Goal: Transaction & Acquisition: Purchase product/service

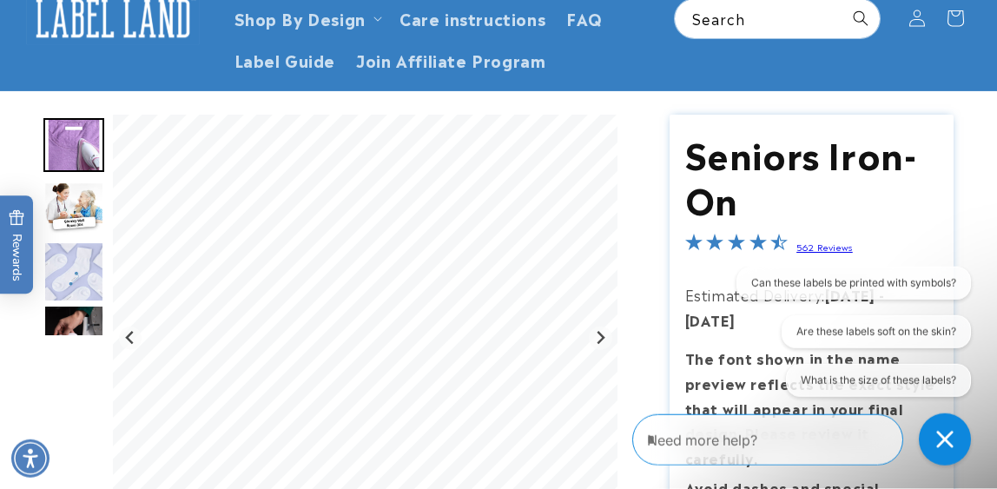
scroll to position [98, 0]
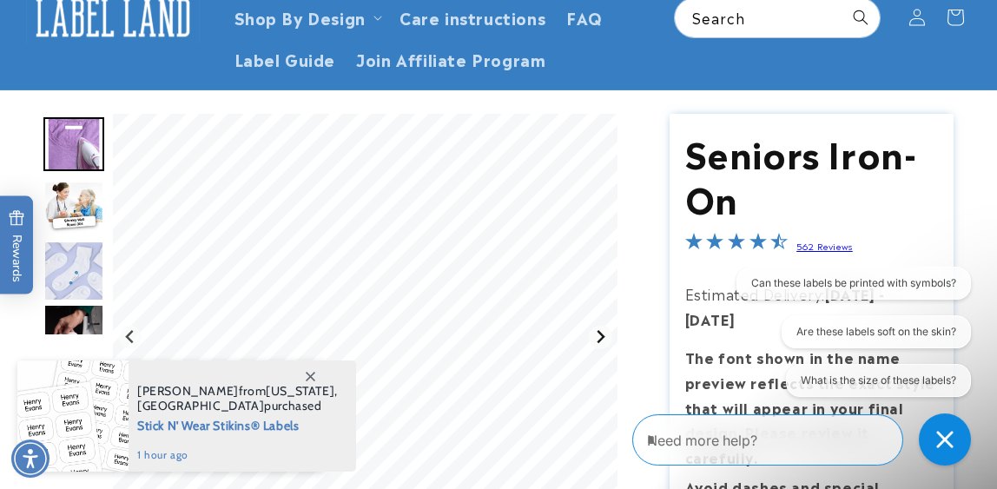
click at [598, 340] on icon "Next slide" at bounding box center [601, 336] width 8 height 13
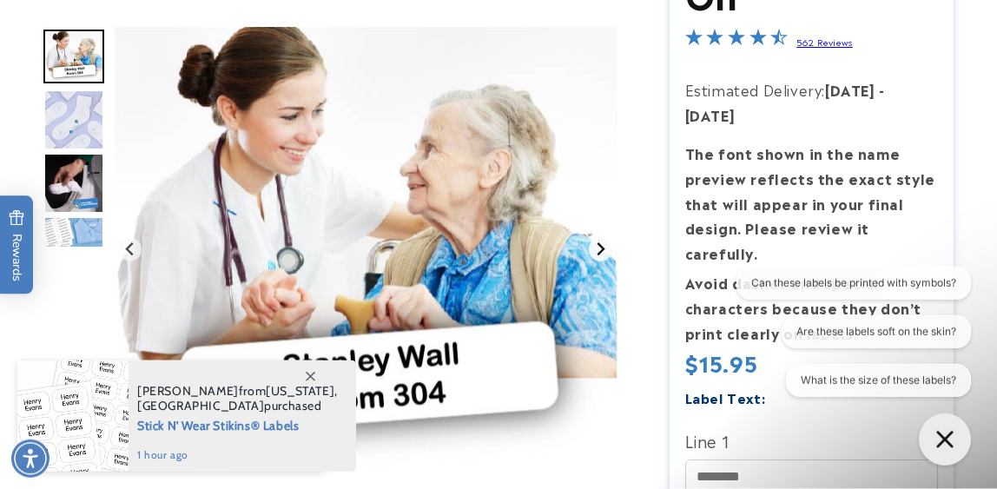
scroll to position [303, 0]
click at [601, 252] on icon "Next slide" at bounding box center [601, 248] width 8 height 13
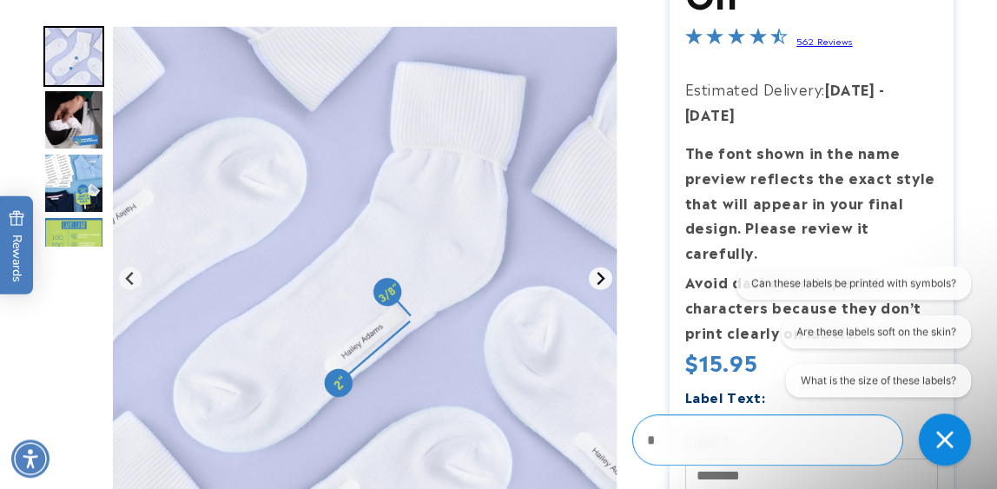
click at [600, 269] on button "Next slide" at bounding box center [600, 278] width 23 height 23
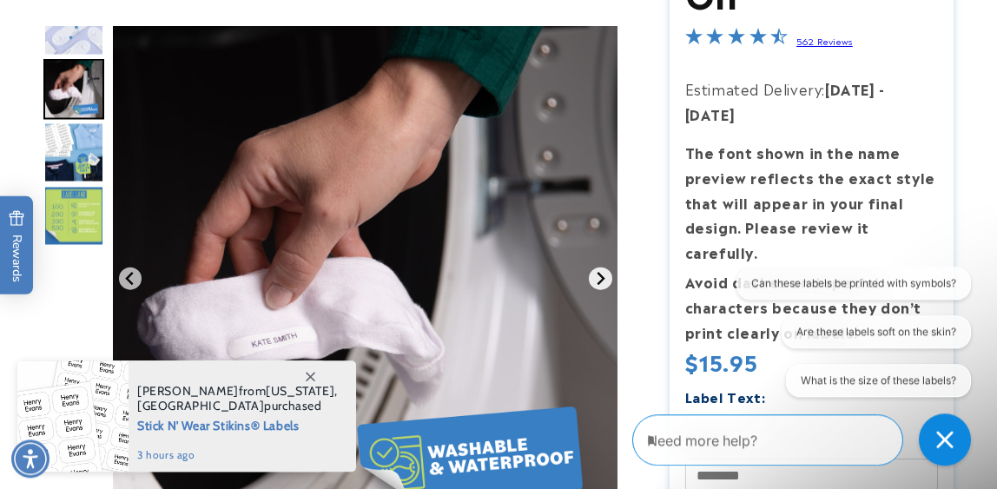
click at [600, 269] on button "Next slide" at bounding box center [600, 278] width 23 height 23
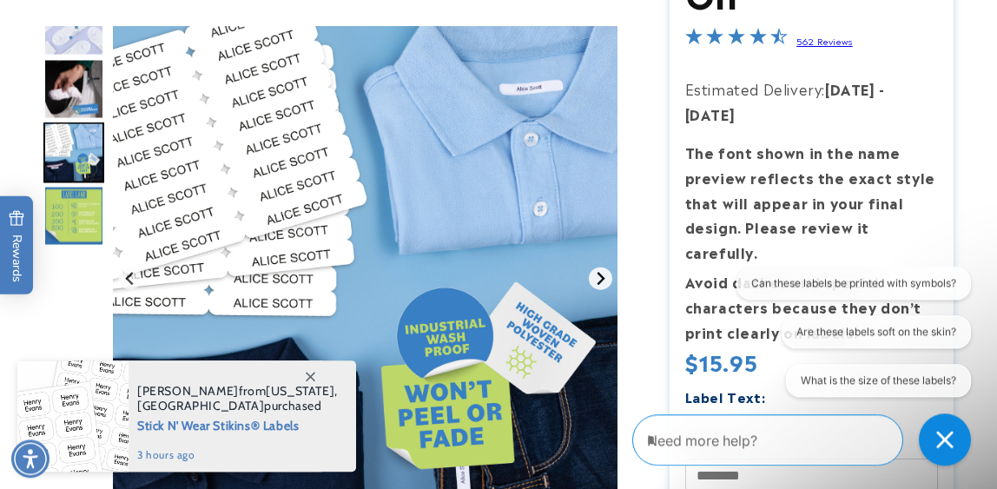
click at [600, 269] on button "Next slide" at bounding box center [600, 278] width 23 height 23
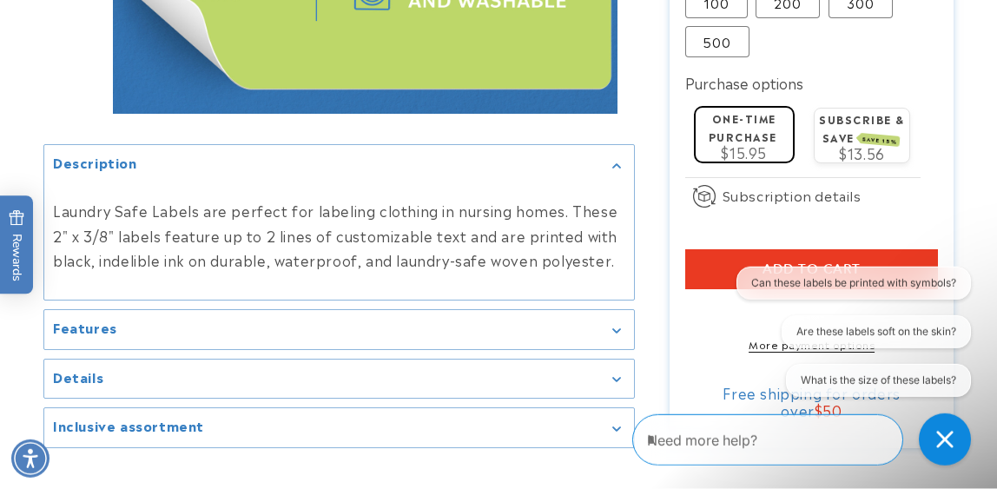
scroll to position [1116, 0]
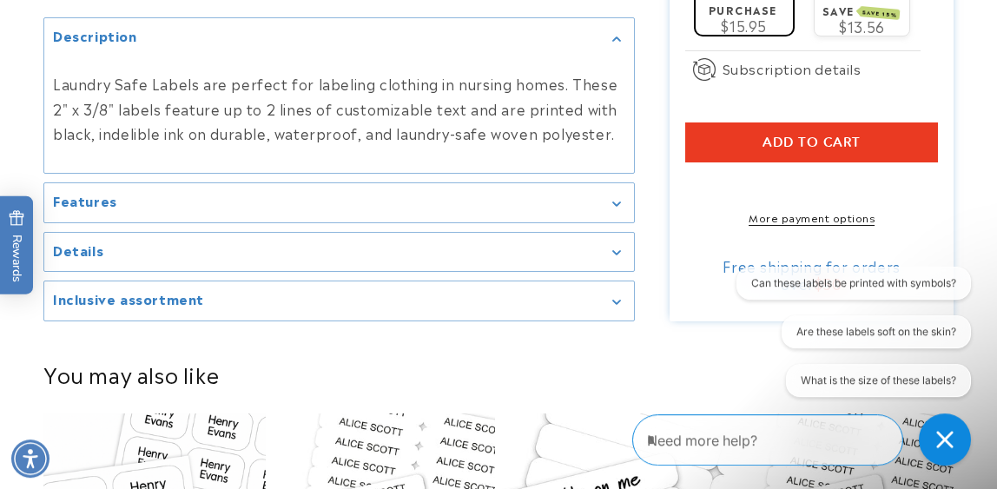
click at [617, 201] on icon "Gallery Viewer" at bounding box center [616, 203] width 9 height 5
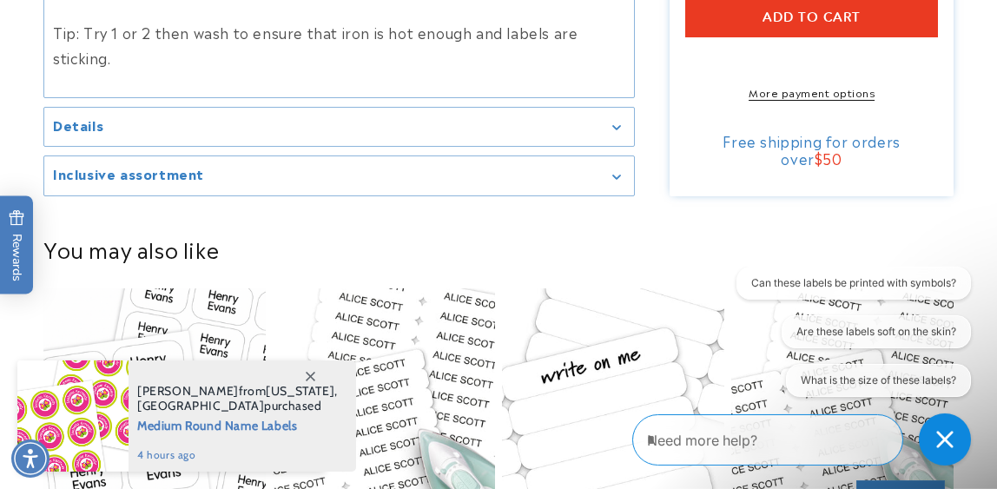
scroll to position [1355, 0]
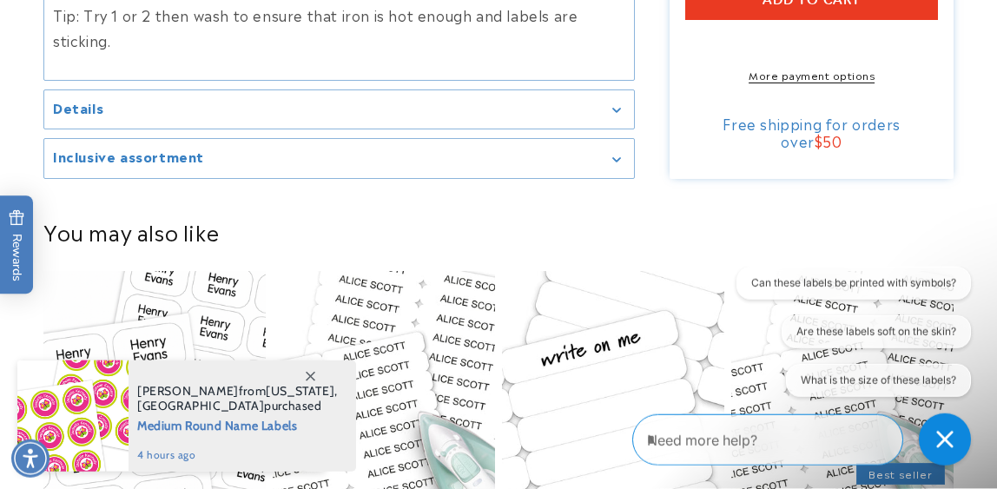
click at [617, 113] on div "Details" at bounding box center [339, 109] width 572 height 13
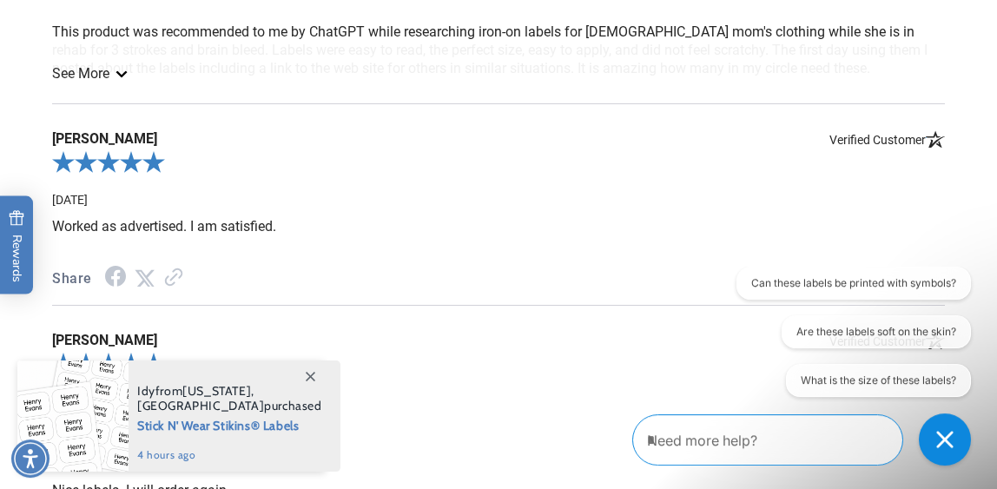
scroll to position [2822, 0]
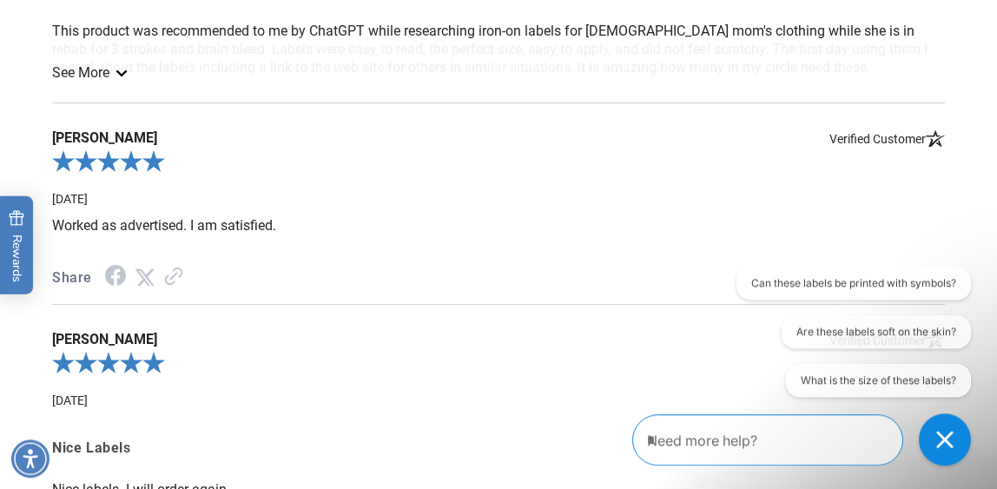
click at [103, 81] on link "See More" at bounding box center [88, 72] width 73 height 16
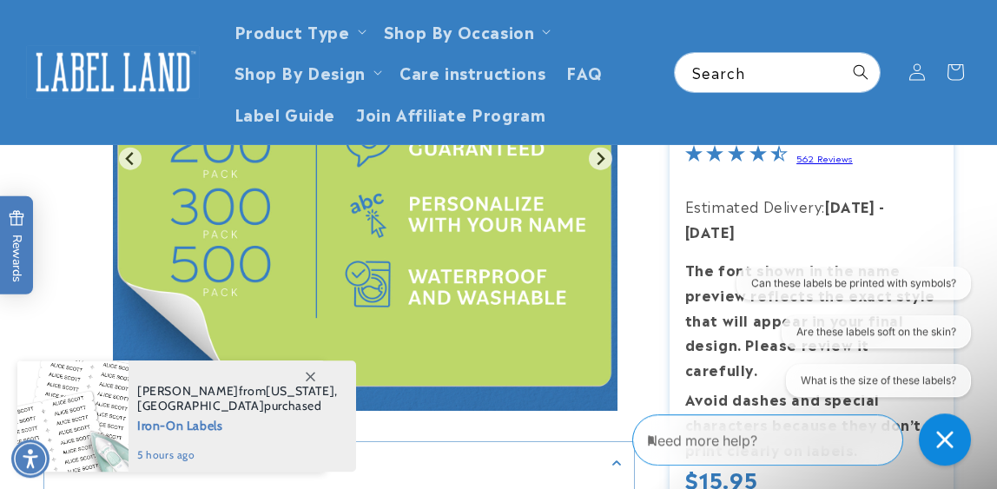
scroll to position [0, 0]
